Goal: Task Accomplishment & Management: Use online tool/utility

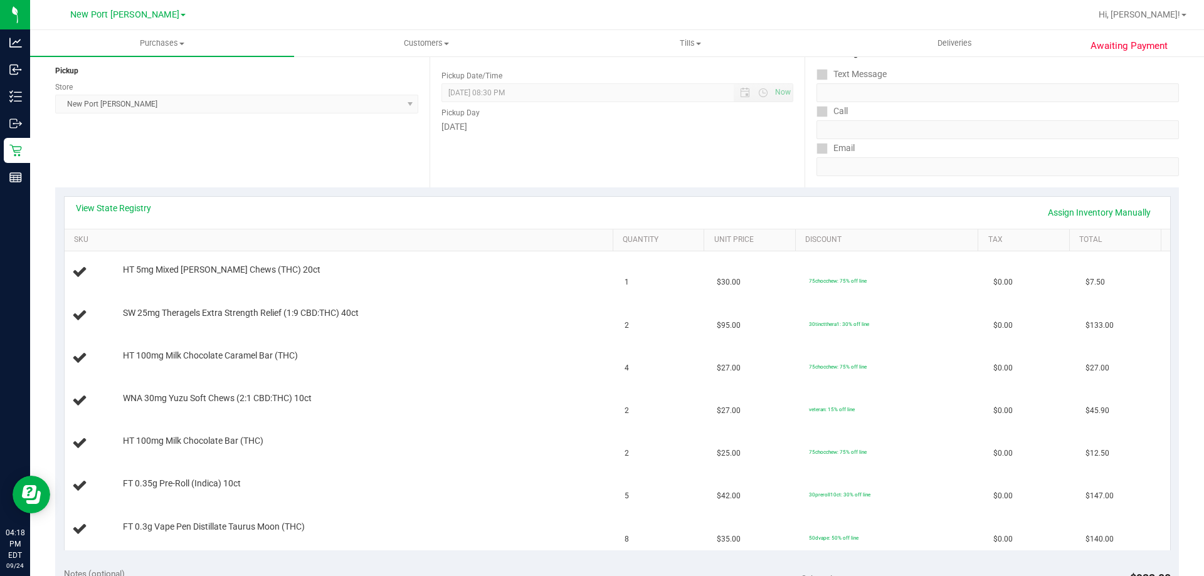
scroll to position [155, 0]
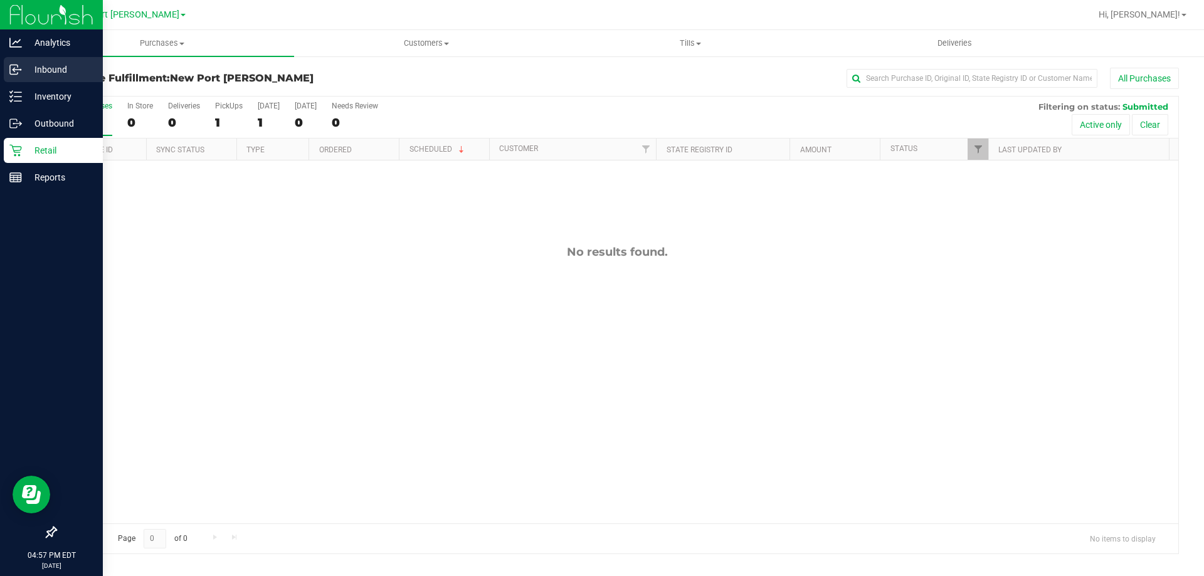
click at [20, 66] on icon at bounding box center [15, 69] width 13 height 13
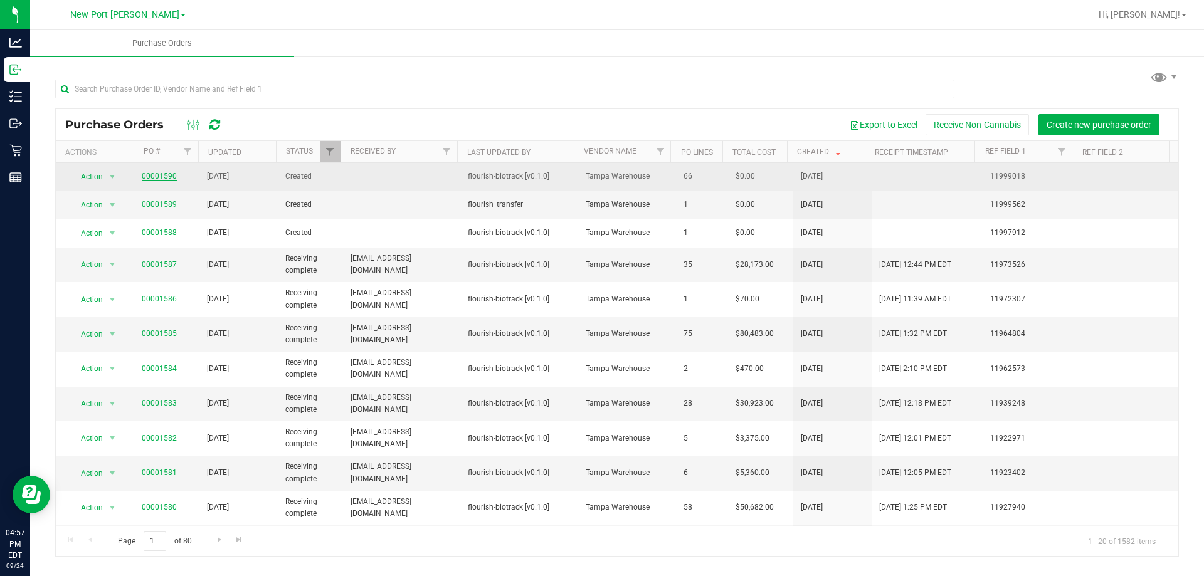
click at [173, 174] on link "00001590" at bounding box center [159, 176] width 35 height 9
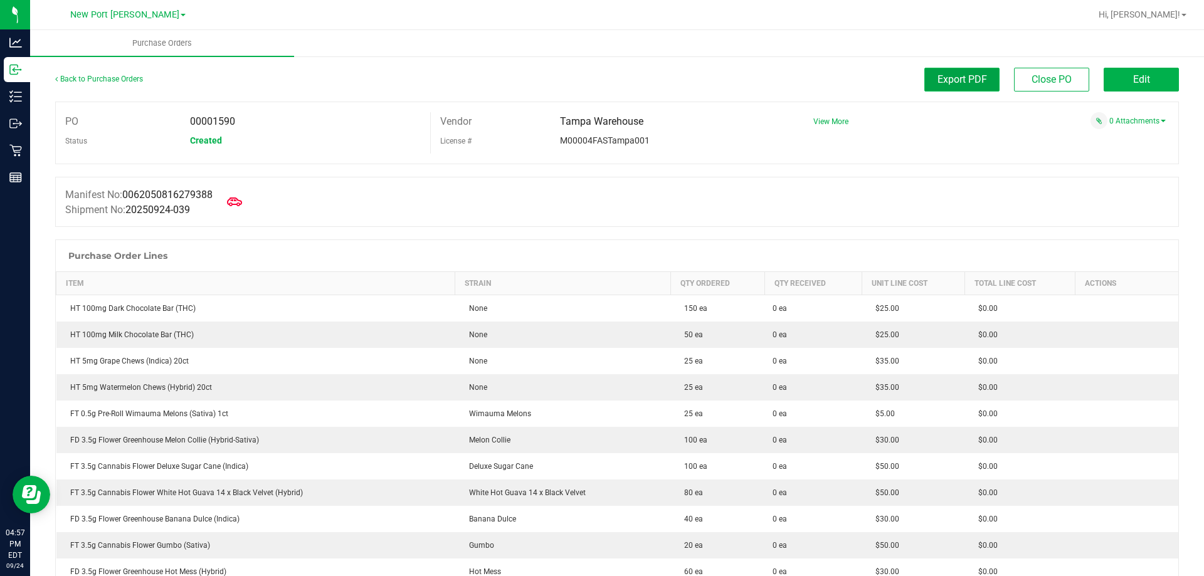
click at [972, 87] on button "Export PDF" at bounding box center [961, 80] width 75 height 24
